Goal: Navigation & Orientation: Find specific page/section

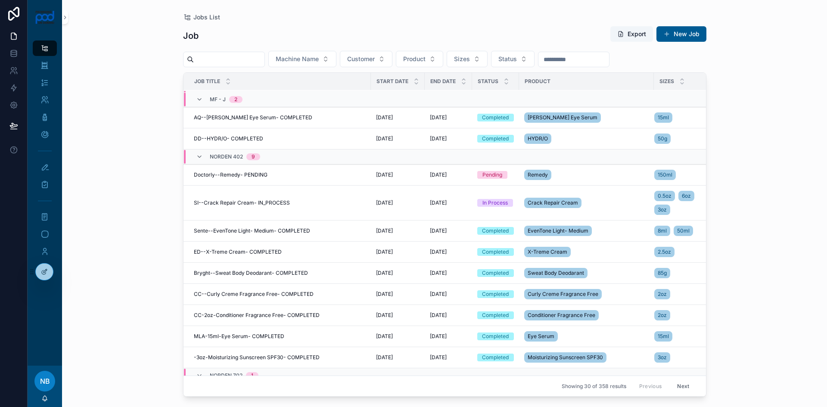
scroll to position [381, 0]
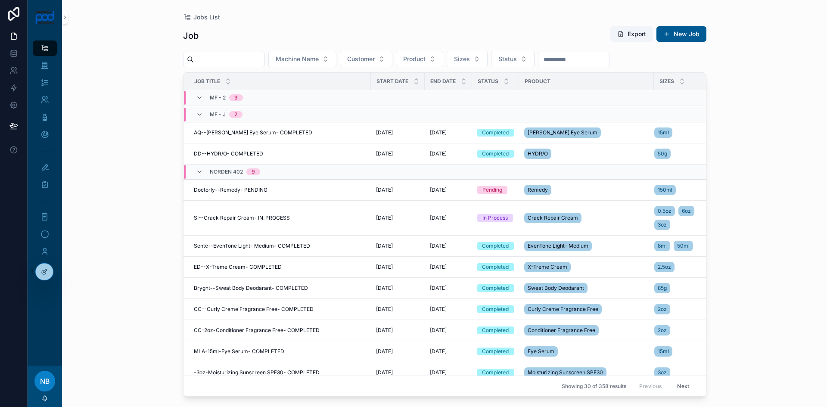
scroll to position [381, 0]
